Goal: Task Accomplishment & Management: Manage account settings

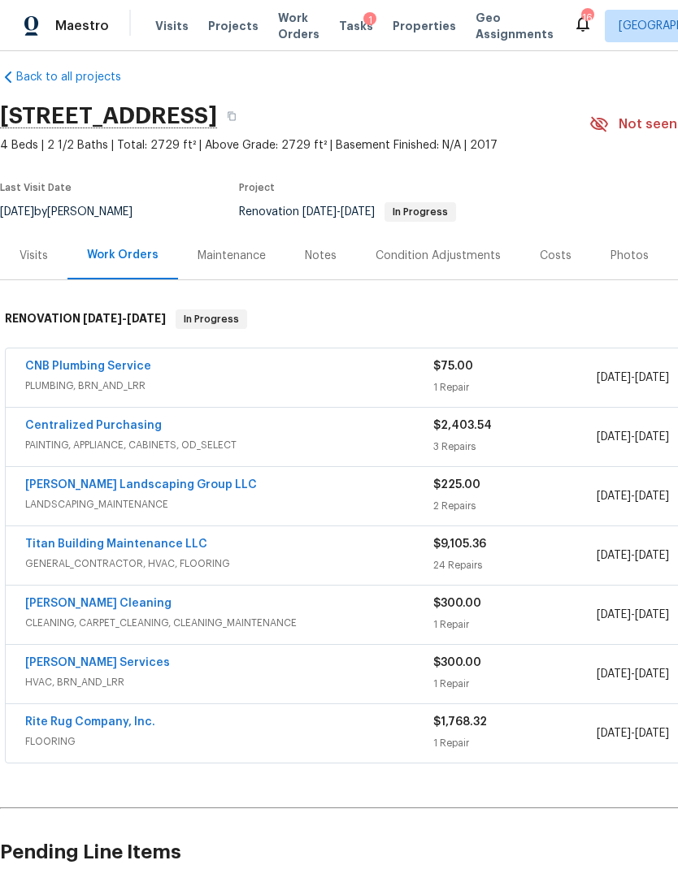
scroll to position [15, 0]
click at [119, 362] on link "CNB Plumbing Service" at bounding box center [88, 366] width 126 height 11
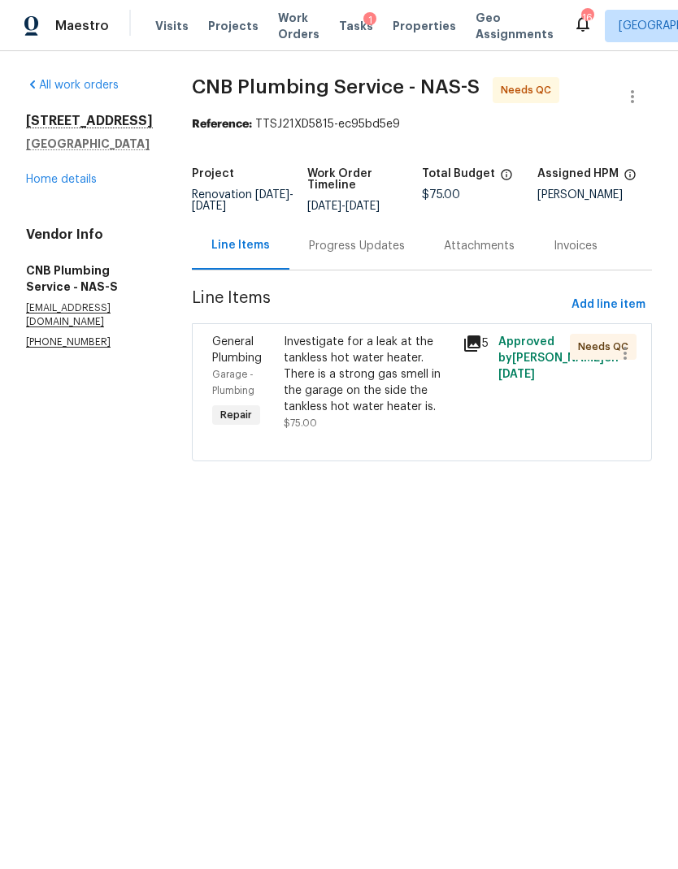
click at [389, 267] on div "Progress Updates" at bounding box center [356, 246] width 135 height 48
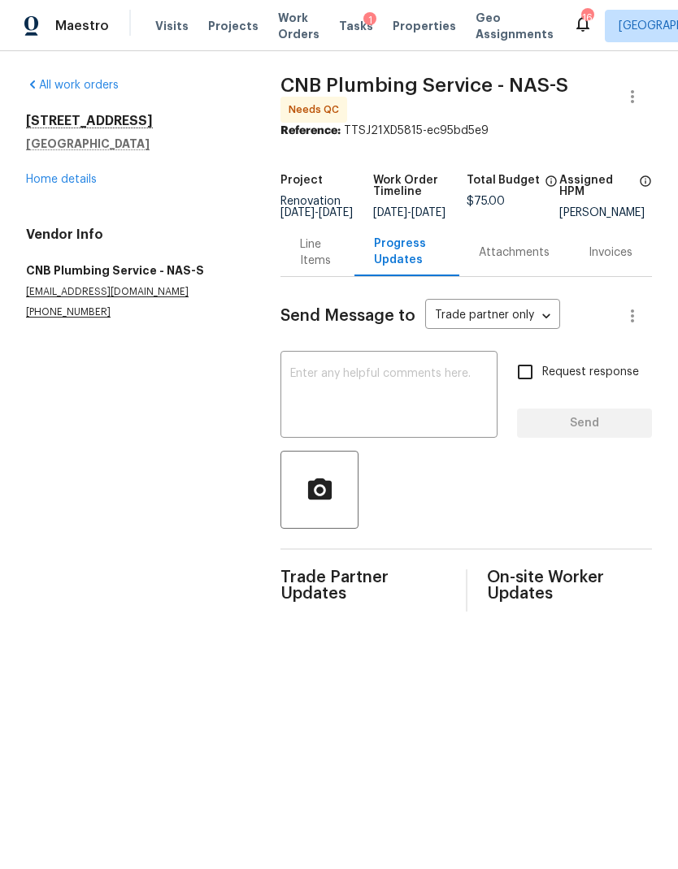
click at [310, 267] on div "Line Items" at bounding box center [317, 252] width 35 height 33
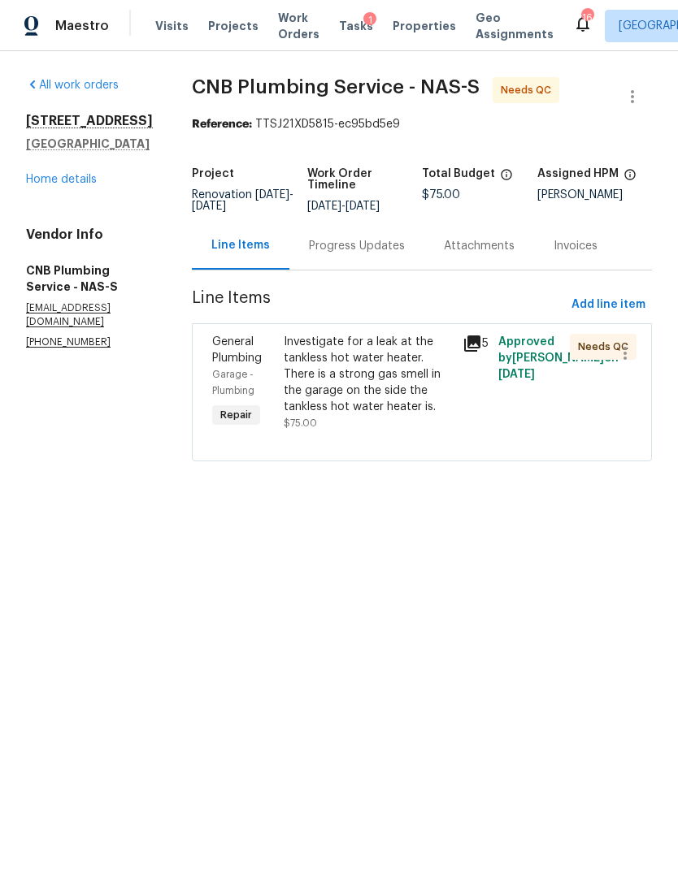
click at [385, 385] on div "Investigate for a leak at the tankless hot water heater. There is a strong gas …" at bounding box center [368, 374] width 169 height 81
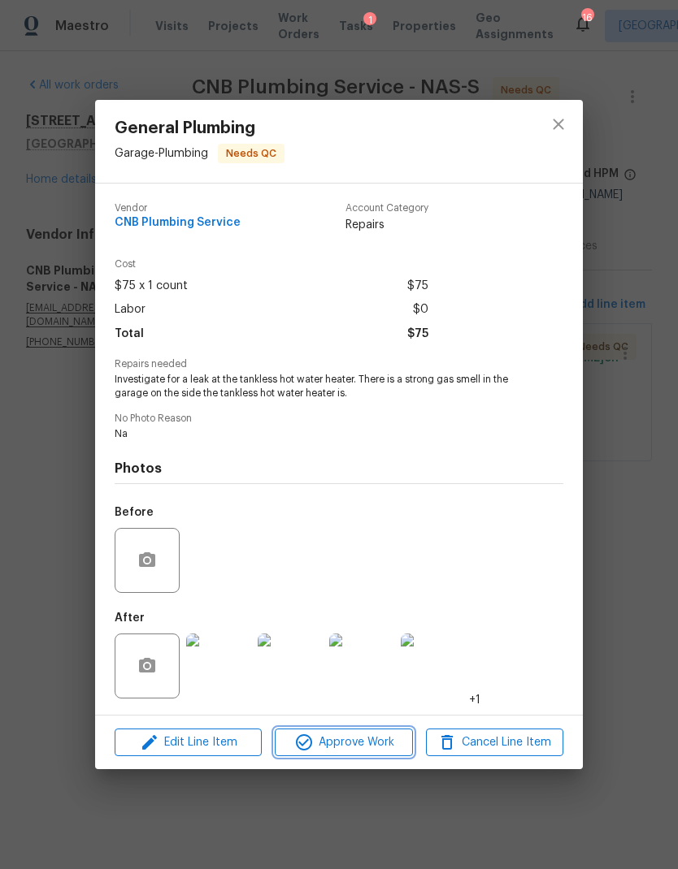
click at [378, 743] on span "Approve Work" at bounding box center [344, 743] width 128 height 20
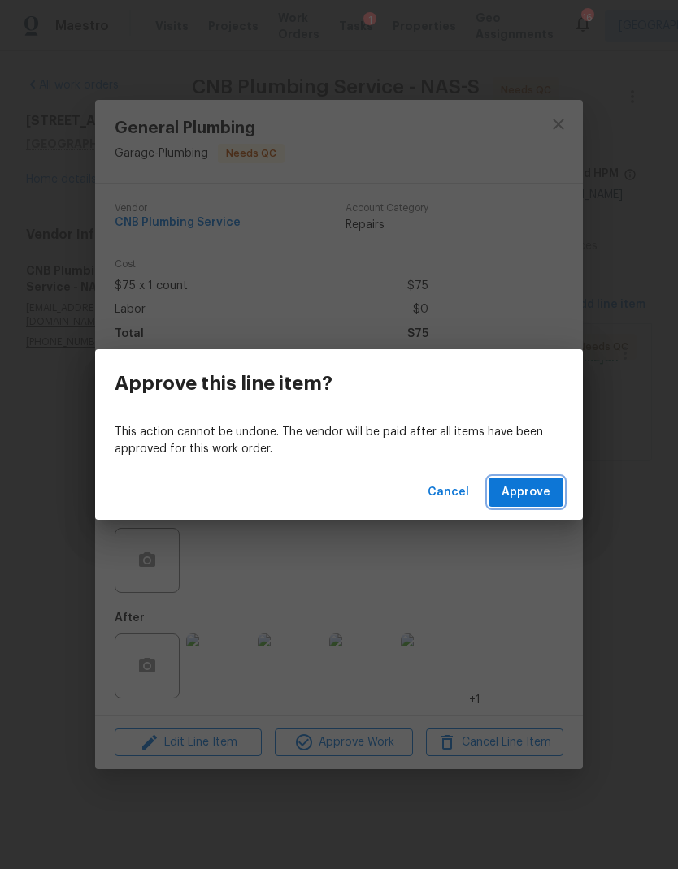
click at [544, 494] on span "Approve" at bounding box center [525, 493] width 49 height 20
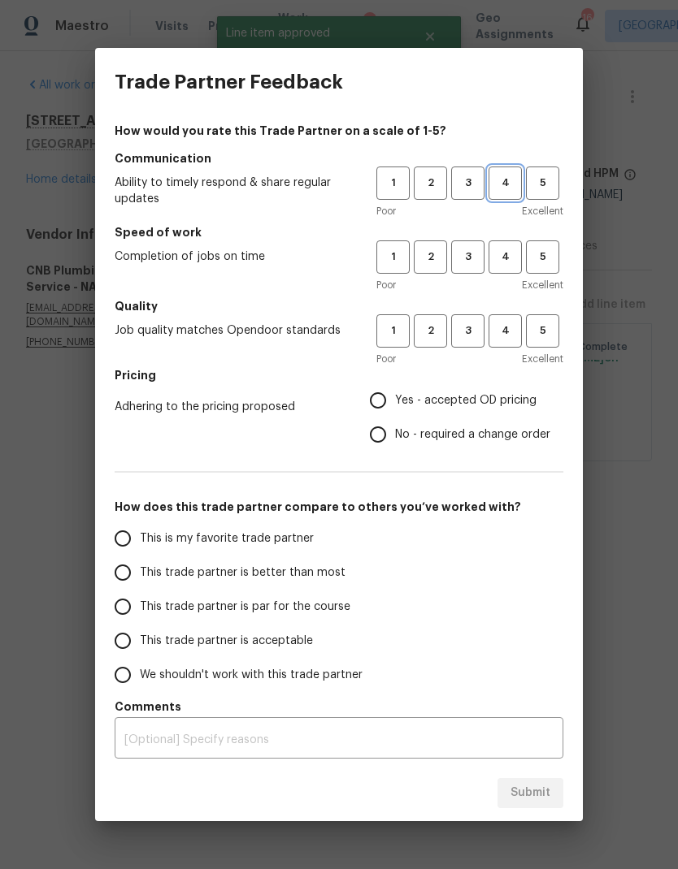
click at [514, 182] on span "4" at bounding box center [505, 183] width 30 height 19
click at [514, 262] on span "4" at bounding box center [505, 257] width 30 height 19
click at [516, 336] on span "4" at bounding box center [505, 331] width 30 height 19
click at [459, 402] on span "Yes - accepted OD pricing" at bounding box center [465, 400] width 141 height 17
click at [395, 402] on input "Yes - accepted OD pricing" at bounding box center [378, 401] width 34 height 34
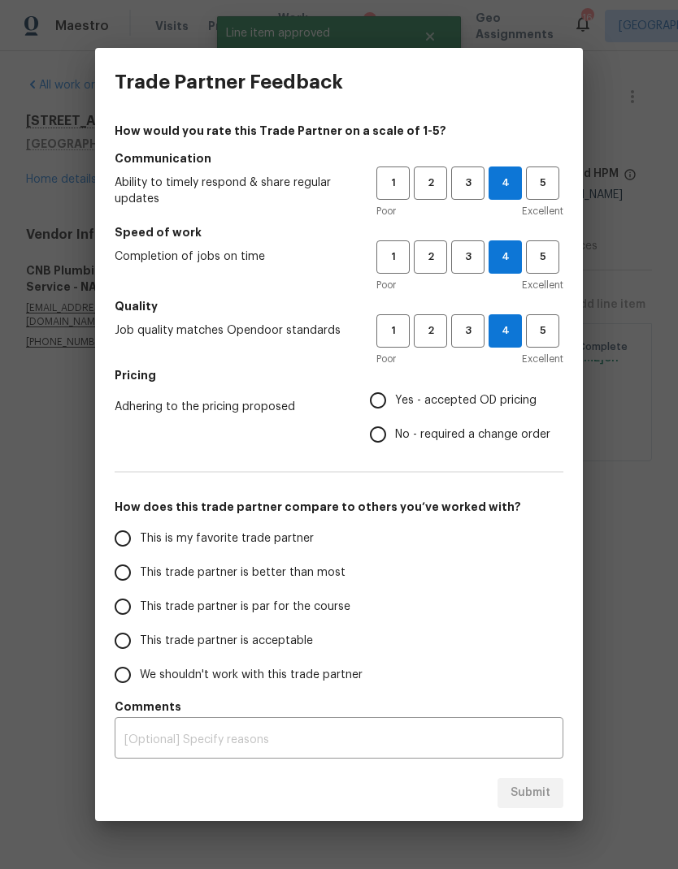
radio input "true"
click at [124, 577] on input "This trade partner is better than most" at bounding box center [123, 573] width 34 height 34
click at [540, 782] on button "Submit" at bounding box center [530, 793] width 66 height 30
radio input "true"
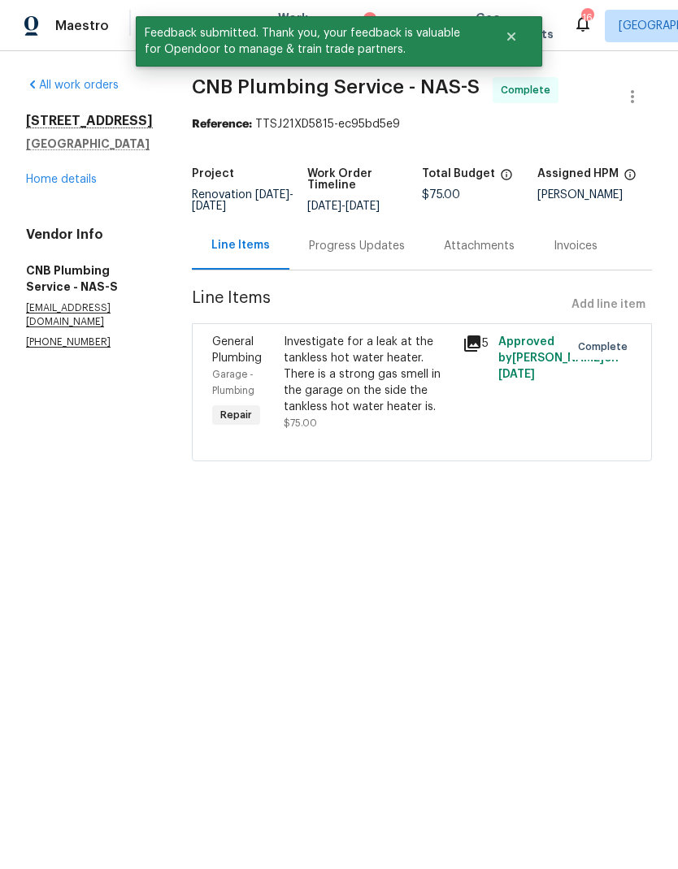
click at [73, 170] on div "[STREET_ADDRESS][PERSON_NAME] Home details" at bounding box center [89, 150] width 127 height 75
click at [54, 184] on link "Home details" at bounding box center [61, 179] width 71 height 11
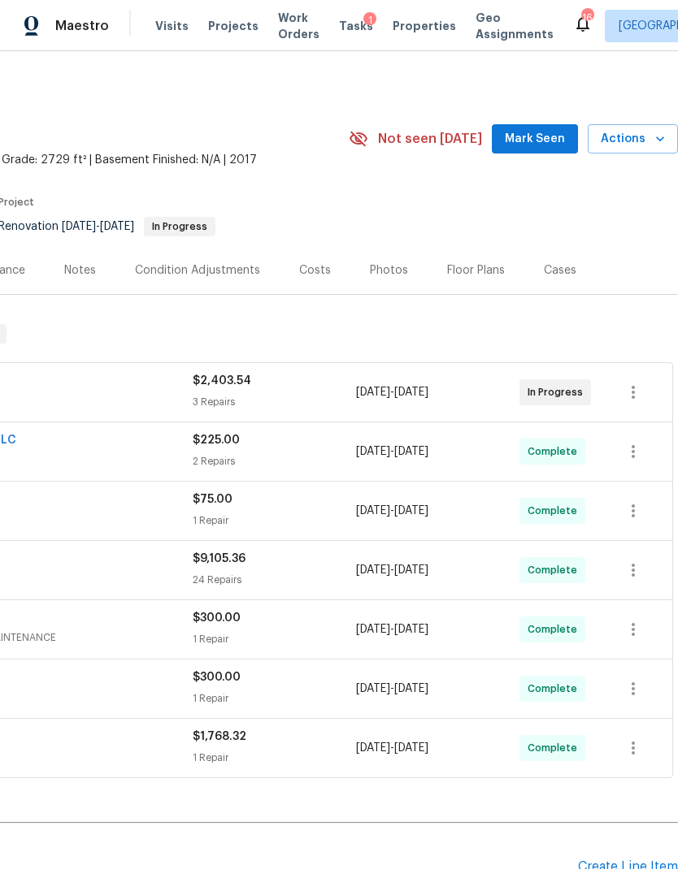
scroll to position [-1, 243]
click at [639, 136] on span "Actions" at bounding box center [632, 139] width 64 height 20
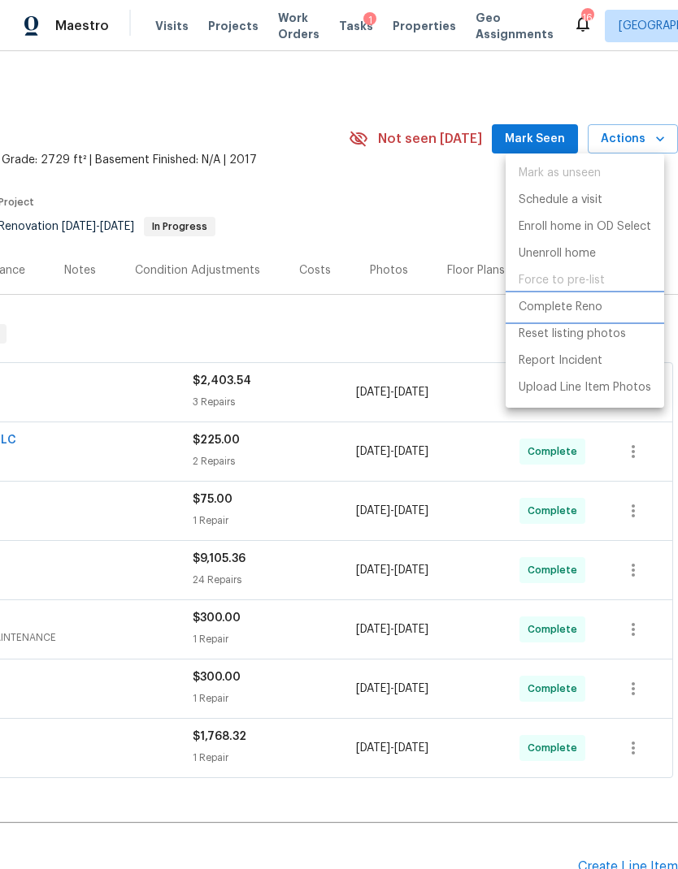
click at [555, 306] on p "Complete Reno" at bounding box center [560, 307] width 84 height 17
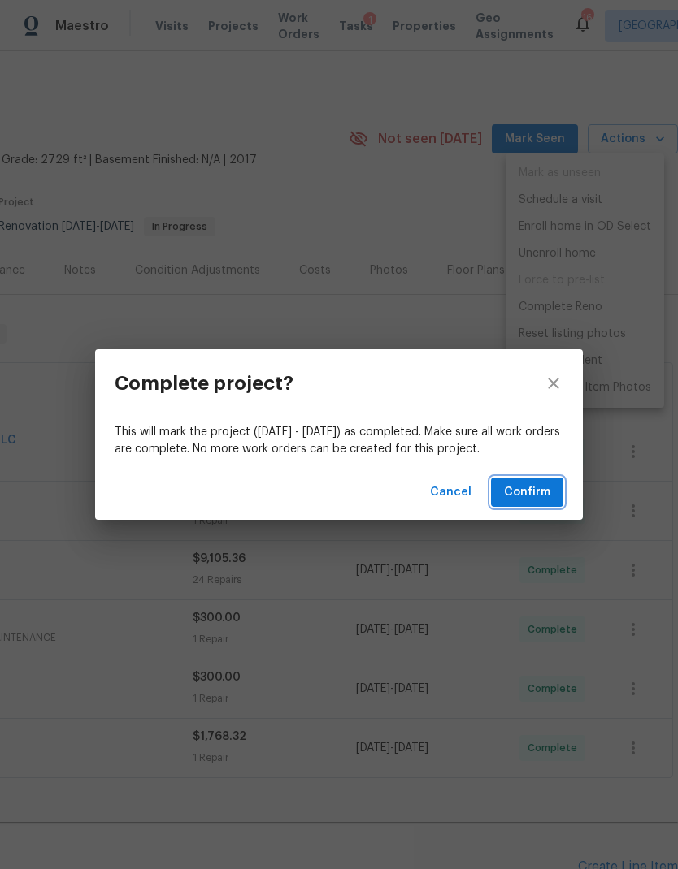
click at [527, 486] on span "Confirm" at bounding box center [527, 493] width 46 height 20
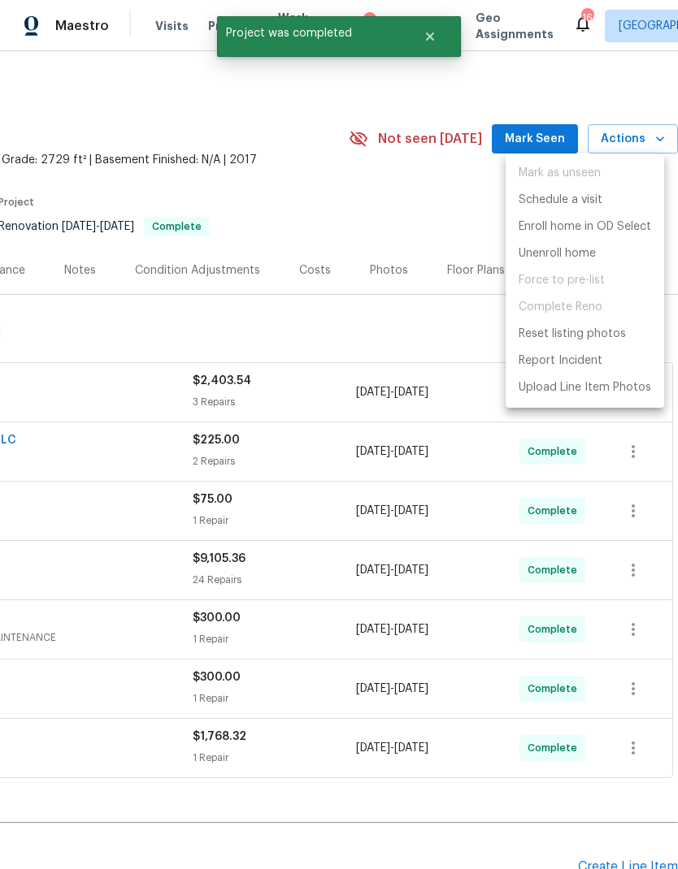
click at [414, 219] on div at bounding box center [339, 434] width 678 height 869
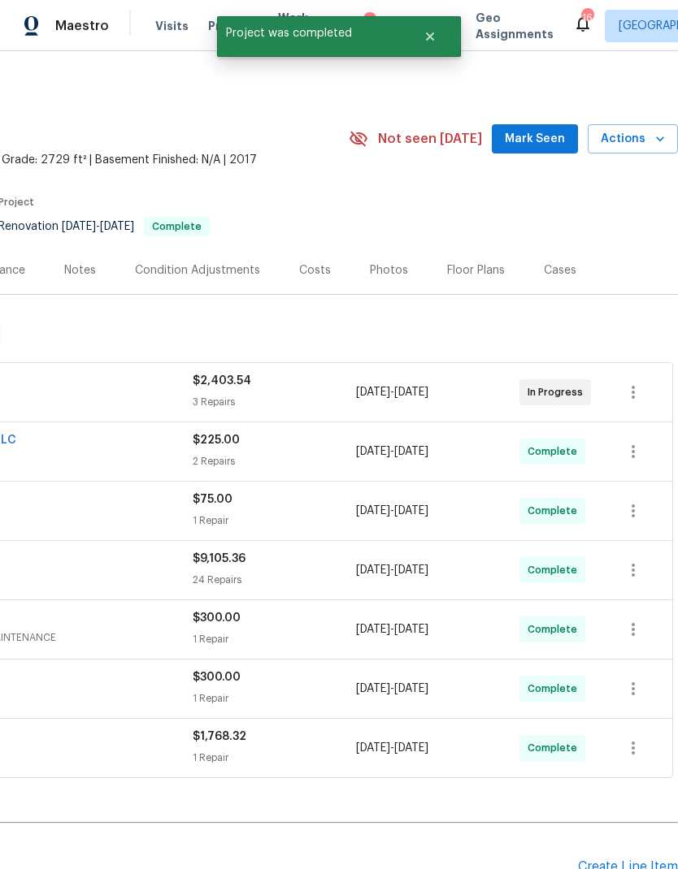
click at [387, 262] on div "Photos" at bounding box center [389, 270] width 38 height 16
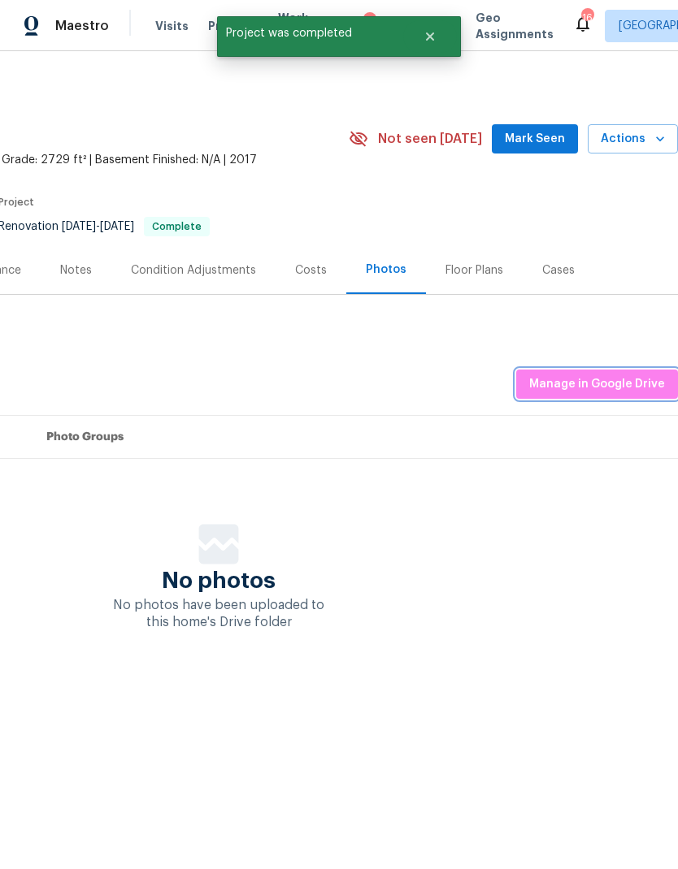
click at [608, 383] on span "Manage in Google Drive" at bounding box center [597, 385] width 136 height 20
